Goal: Information Seeking & Learning: Learn about a topic

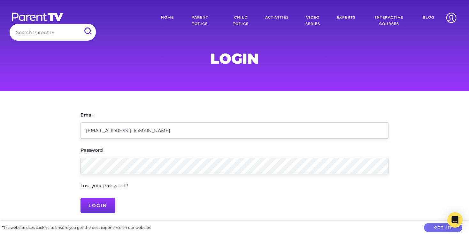
type input "[EMAIL_ADDRESS][DOMAIN_NAME]"
click at [95, 205] on input "Login" at bounding box center [98, 204] width 35 height 15
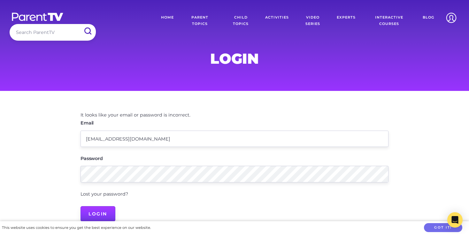
click at [102, 214] on input "Login" at bounding box center [98, 213] width 35 height 15
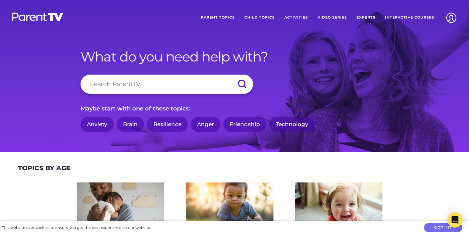
click at [224, 16] on link "Parent Topics" at bounding box center [217, 18] width 43 height 16
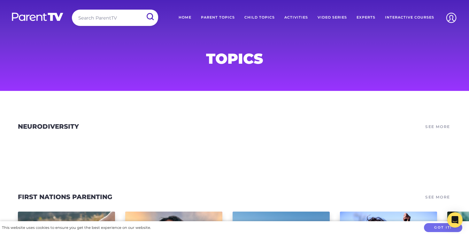
scroll to position [345, 0]
